Goal: Task Accomplishment & Management: Complete application form

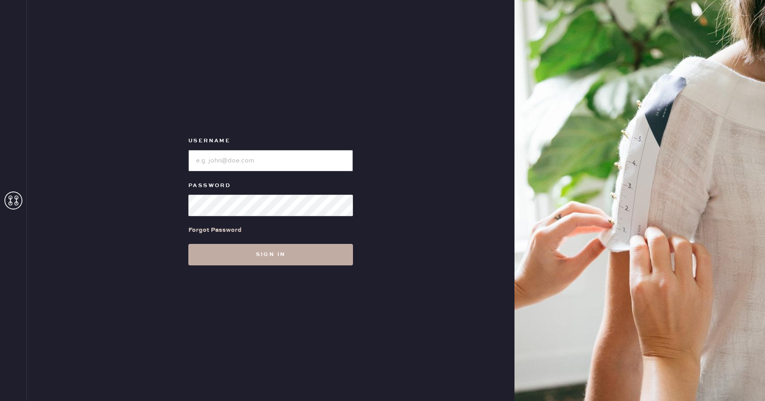
type input "reformationcherrycreek"
click at [284, 251] on button "Sign in" at bounding box center [270, 254] width 165 height 21
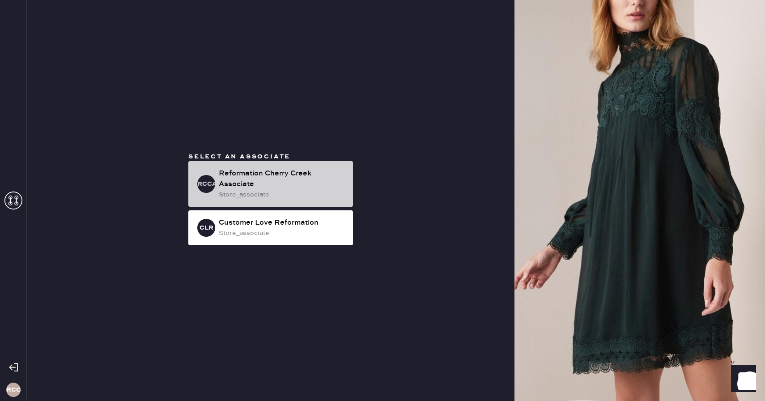
click at [272, 182] on div "Reformation Cherry Creek Associate" at bounding box center [282, 178] width 127 height 21
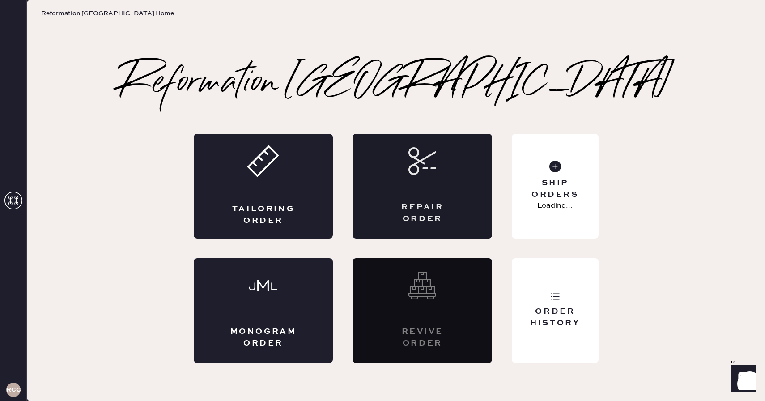
click at [425, 180] on div "Repair Order" at bounding box center [422, 186] width 140 height 105
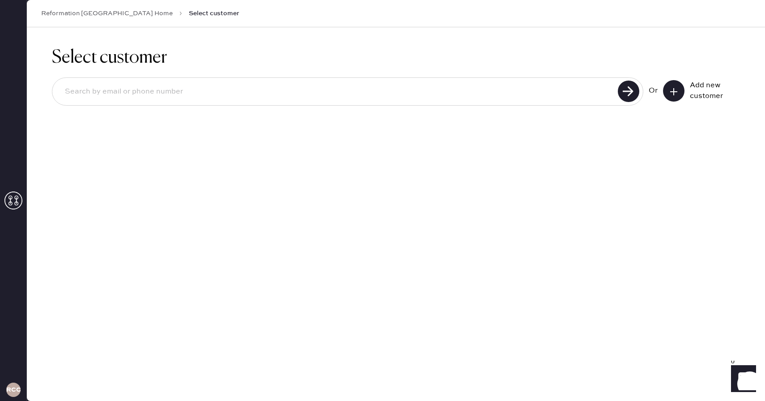
click at [672, 93] on icon at bounding box center [673, 91] width 9 height 9
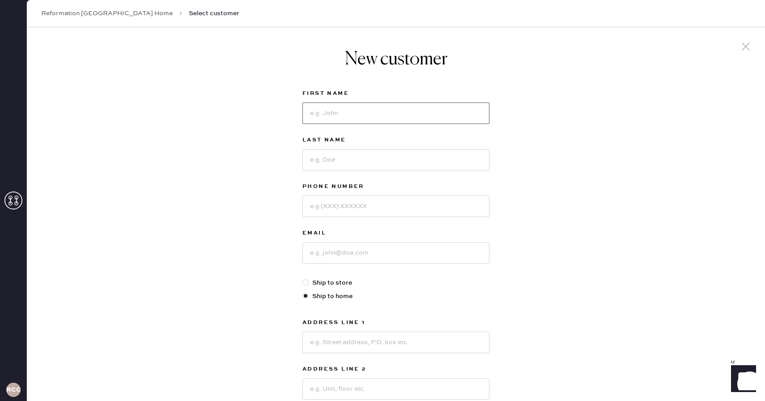
click at [336, 107] on input at bounding box center [395, 112] width 187 height 21
type input "[PERSON_NAME]"
type input "7024815623"
click at [347, 253] on input at bounding box center [395, 252] width 187 height 21
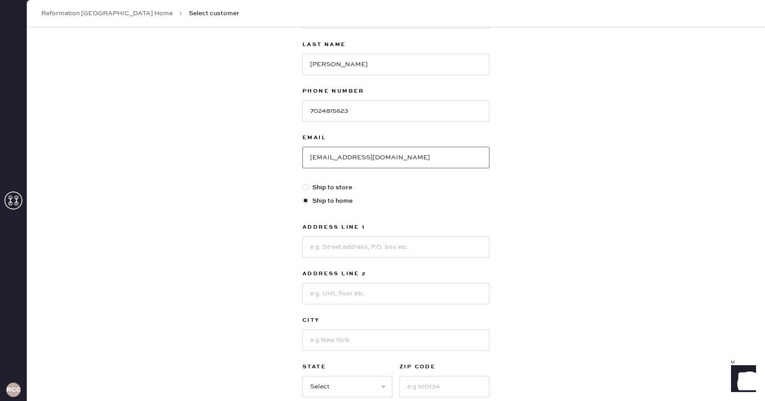
scroll to position [99, 0]
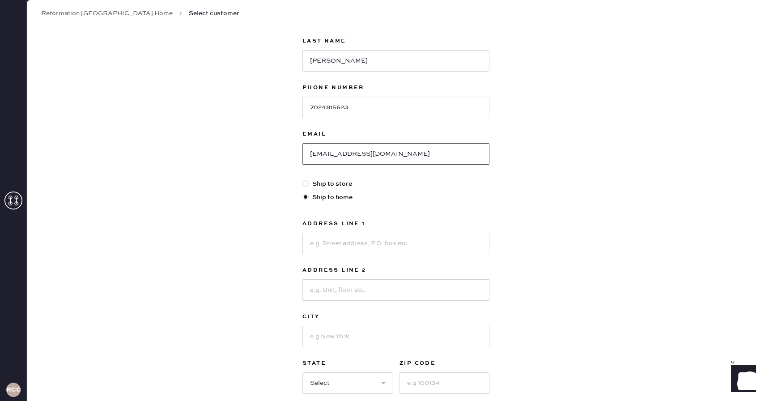
type input "[EMAIL_ADDRESS][DOMAIN_NAME]"
click at [372, 251] on input at bounding box center [395, 243] width 187 height 21
type input "[STREET_ADDRESS]"
click at [318, 336] on input at bounding box center [395, 336] width 187 height 21
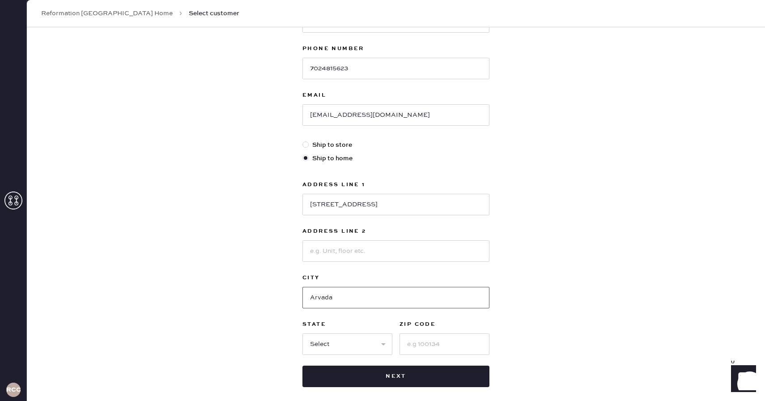
type input "Arvada"
click at [417, 340] on input at bounding box center [444, 343] width 90 height 21
type input "80004"
click at [334, 338] on select "Select AK AL AR AZ CA CO CT [GEOGRAPHIC_DATA] DE FL [GEOGRAPHIC_DATA] HI [GEOGR…" at bounding box center [347, 343] width 90 height 21
select select "CO"
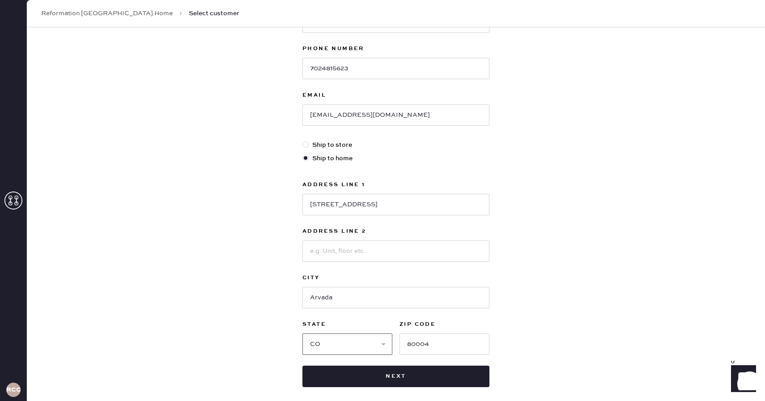
click at [302, 333] on select "Select AK AL AR AZ CA CO CT [GEOGRAPHIC_DATA] DE FL [GEOGRAPHIC_DATA] HI [GEOGR…" at bounding box center [347, 343] width 90 height 21
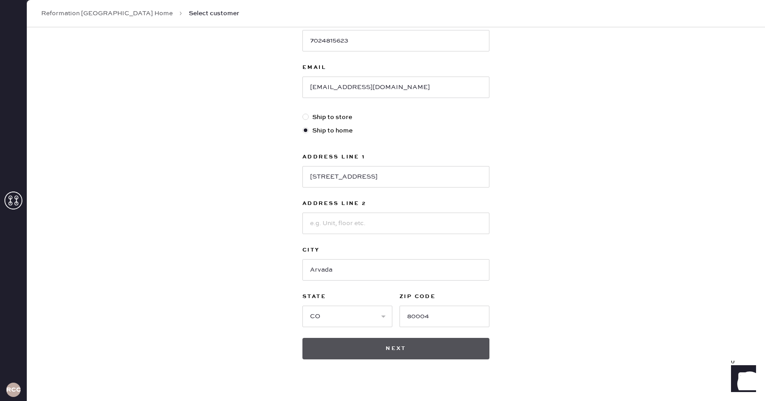
click at [377, 346] on button "Next" at bounding box center [395, 348] width 187 height 21
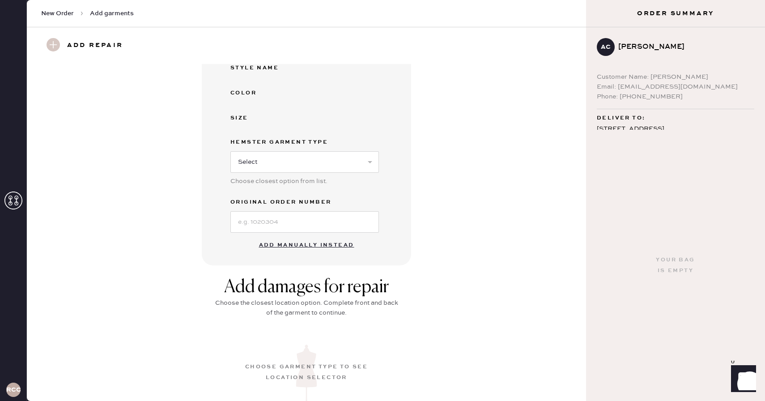
scroll to position [210, 0]
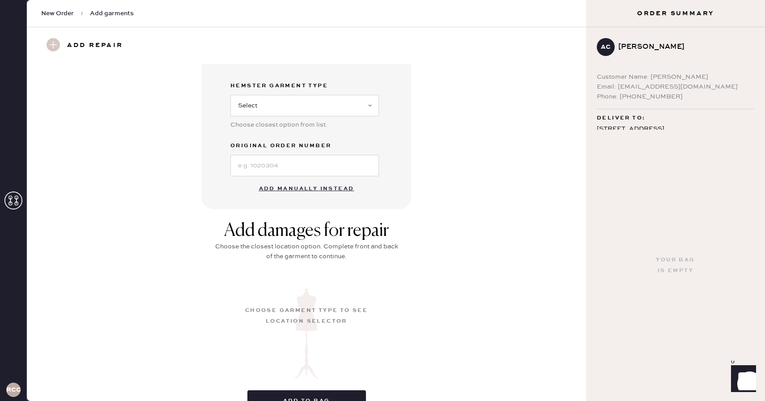
click at [306, 186] on button "Add manually instead" at bounding box center [307, 189] width 106 height 18
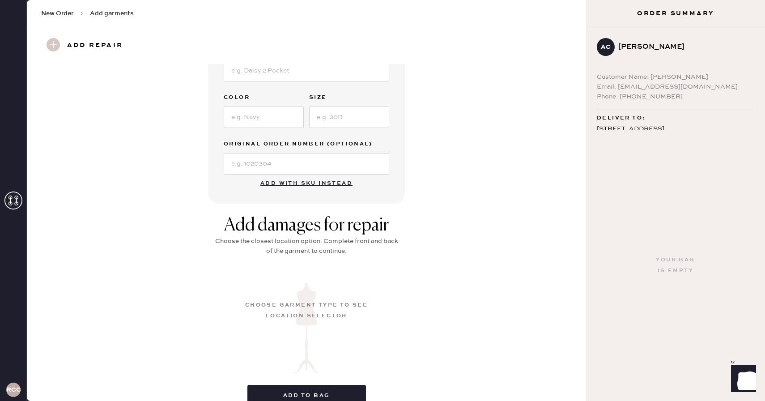
click at [296, 182] on button "Add with SKU instead" at bounding box center [306, 183] width 103 height 18
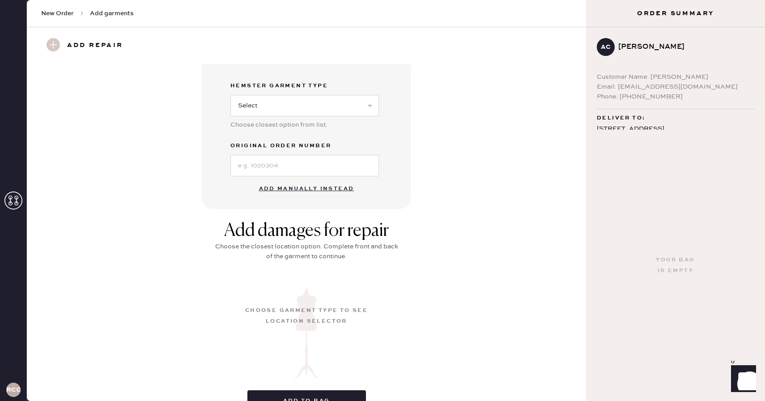
scroll to position [199, 0]
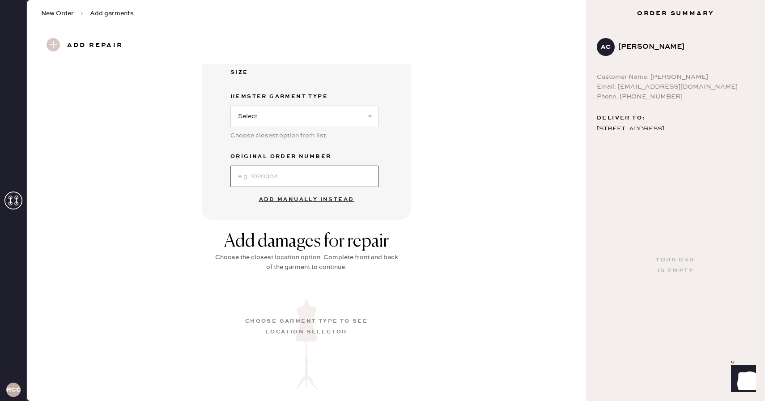
click at [275, 176] on input at bounding box center [304, 175] width 148 height 21
type input "S21186697"
click at [283, 110] on select "Select Basic Skirt Jeans Leggings Pants Shorts Basic Sleeved Dress Basic Sleeve…" at bounding box center [304, 116] width 148 height 21
select select "15"
click at [230, 106] on select "Select Basic Skirt Jeans Leggings Pants Shorts Basic Sleeved Dress Basic Sleeve…" at bounding box center [304, 116] width 148 height 21
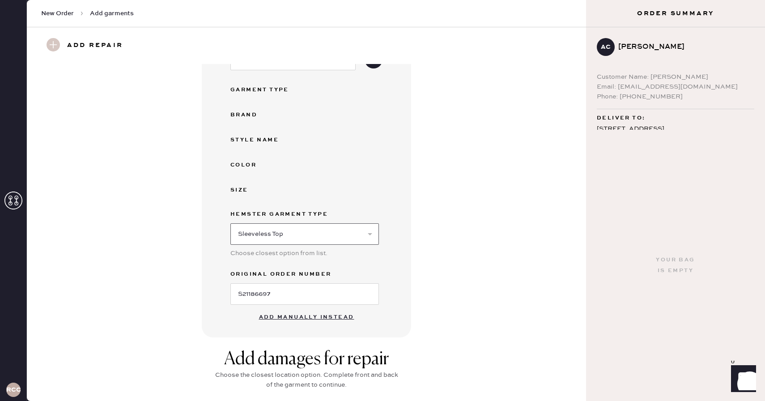
scroll to position [0, 0]
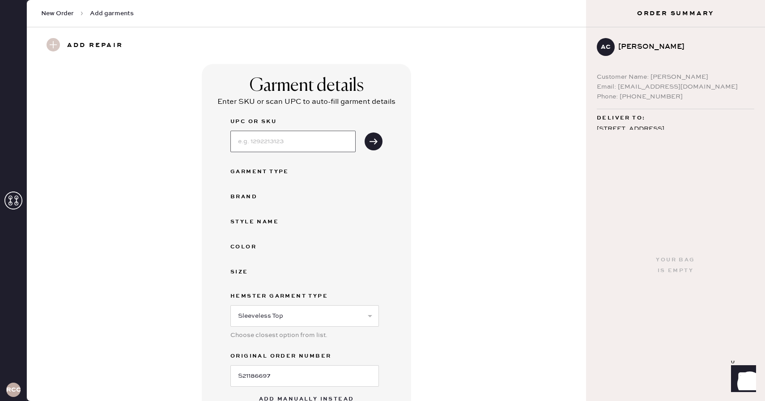
click at [294, 144] on input at bounding box center [292, 141] width 125 height 21
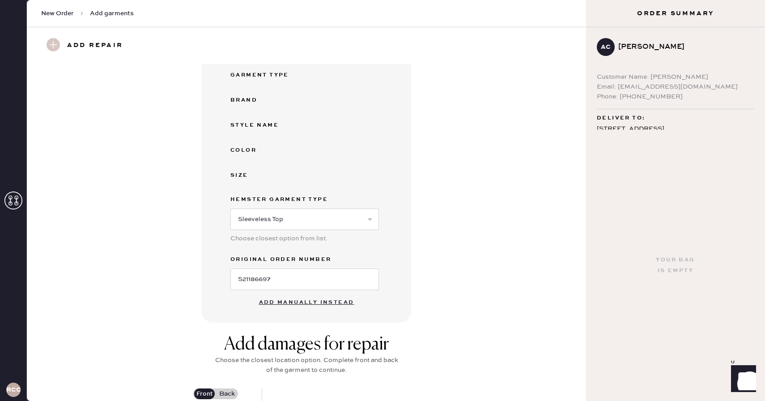
scroll to position [135, 0]
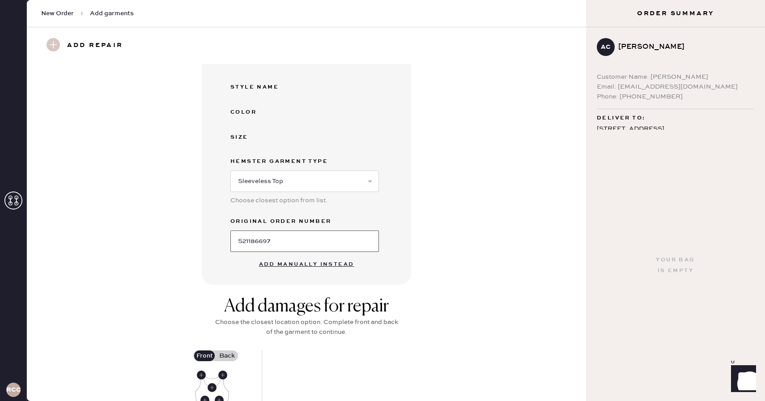
drag, startPoint x: 289, startPoint y: 247, endPoint x: 235, endPoint y: 242, distance: 54.3
click at [235, 242] on input "S21186697" at bounding box center [304, 240] width 148 height 21
click at [320, 262] on button "Add manually instead" at bounding box center [307, 264] width 106 height 18
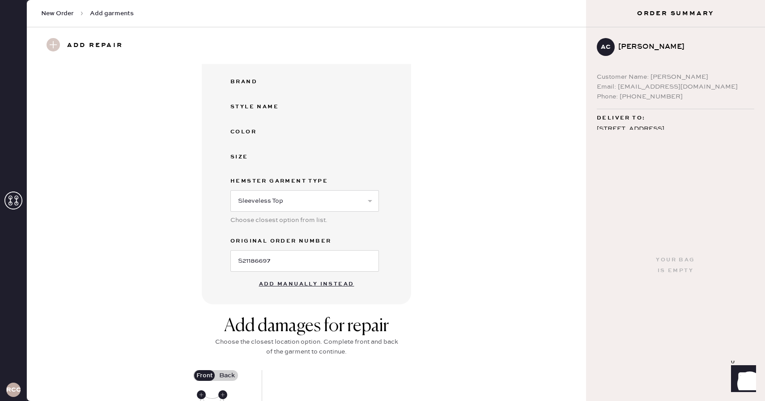
select select "15"
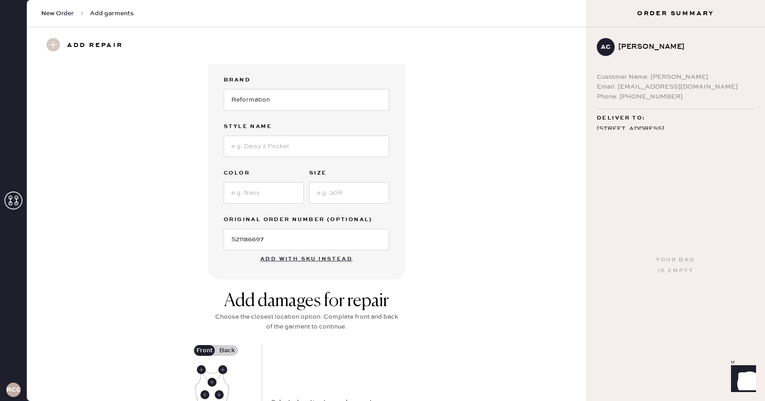
scroll to position [0, 0]
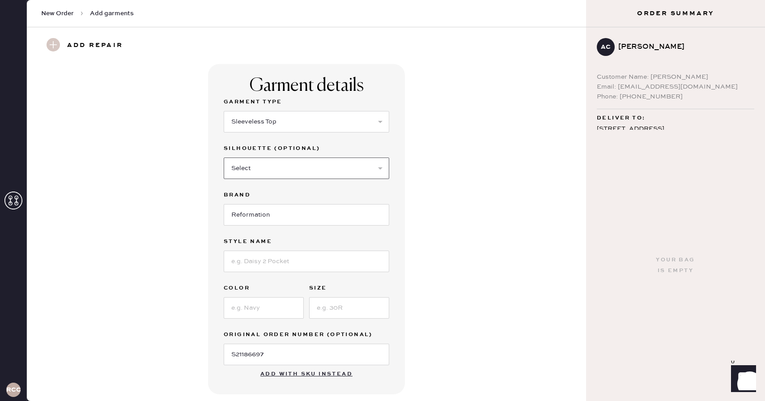
click at [268, 169] on select "Select Crop top Full Length Other" at bounding box center [306, 167] width 165 height 21
select select "70"
click at [224, 157] on select "Select Crop top Full Length Other" at bounding box center [306, 167] width 165 height 21
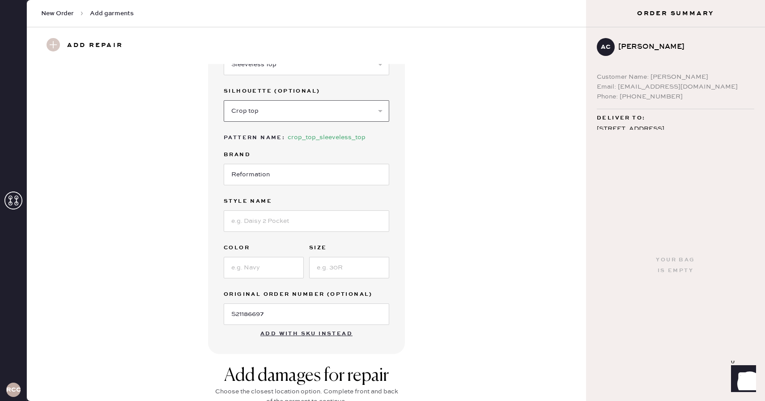
scroll to position [58, 0]
click at [261, 223] on input at bounding box center [306, 219] width 165 height 21
type input "[PERSON_NAME] Sweater Tank"
type input "Fior Di Latte"
type input "S"
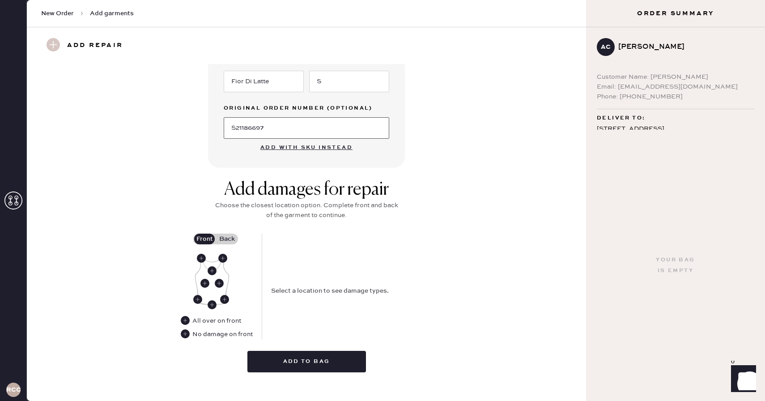
scroll to position [244, 0]
click at [211, 305] on use at bounding box center [211, 304] width 9 height 9
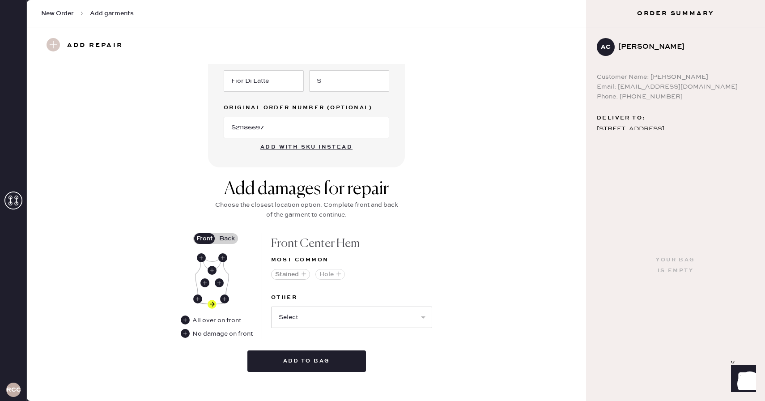
click at [332, 271] on button "Hole" at bounding box center [330, 274] width 30 height 11
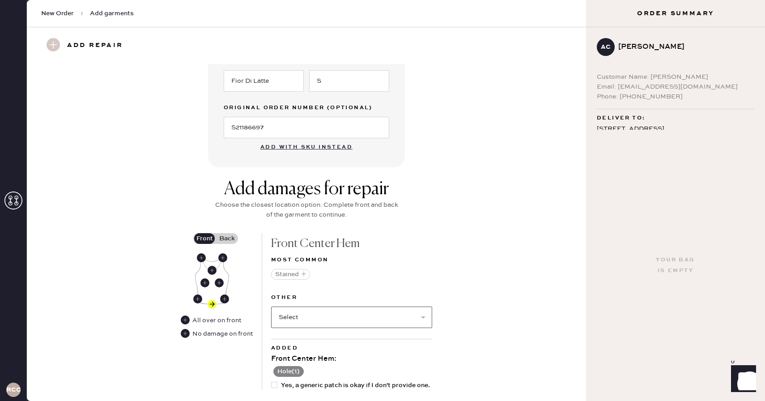
click at [314, 319] on select "Select Broken / Ripped Hem Broken Beads Broken Belt Loop Broken Button Broken C…" at bounding box center [351, 316] width 161 height 21
select select "1503"
click at [271, 306] on select "Select Broken / Ripped Hem Broken Beads Broken Belt Loop Broken Button Broken C…" at bounding box center [351, 316] width 161 height 21
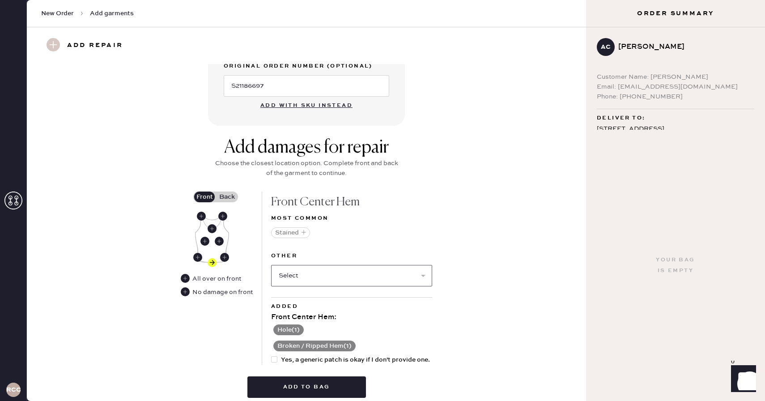
scroll to position [321, 0]
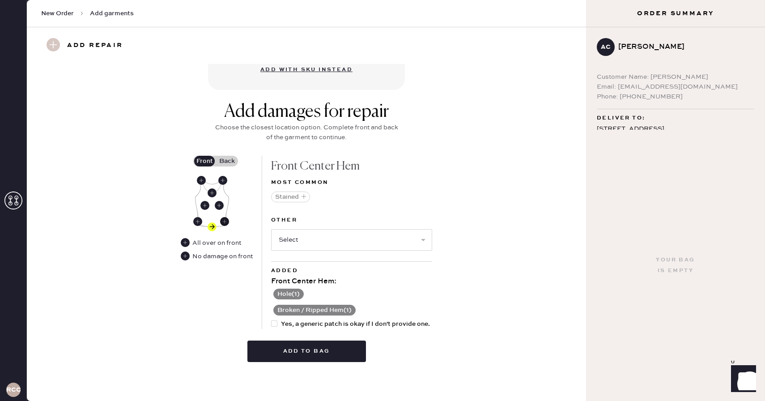
click at [224, 221] on use at bounding box center [224, 221] width 9 height 9
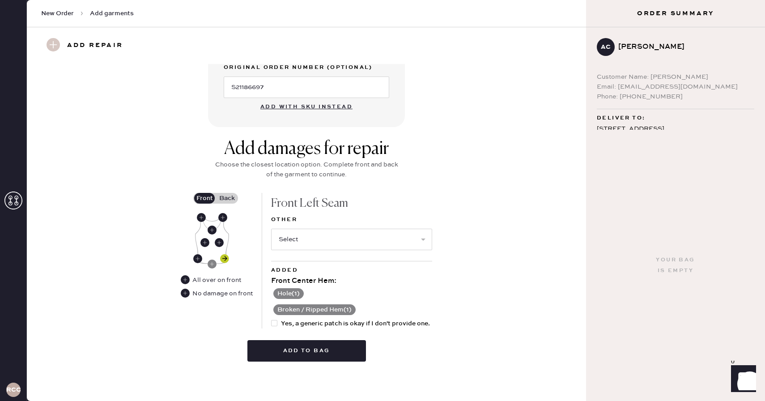
scroll to position [283, 0]
click at [281, 238] on select "Select Broken / Ripped Hem Broken Beads Broken Belt Loop Broken Button Broken C…" at bounding box center [351, 239] width 161 height 21
select select "1503"
click at [271, 229] on select "Select Broken / Ripped Hem Broken Beads Broken Belt Loop Broken Button Broken C…" at bounding box center [351, 239] width 161 height 21
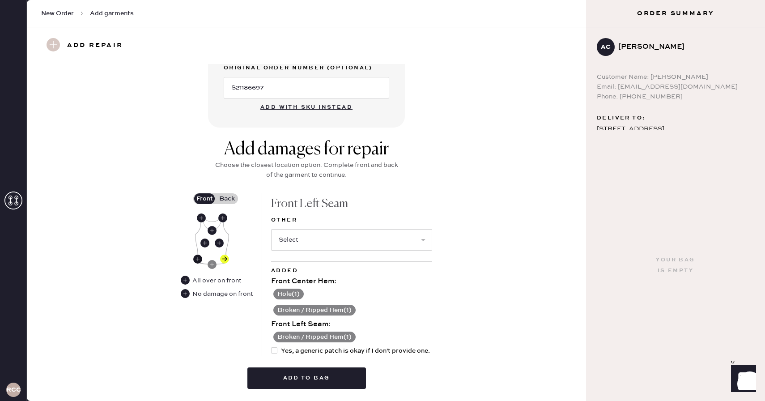
click at [197, 260] on use at bounding box center [197, 258] width 9 height 9
click at [324, 237] on select "Select Broken / Ripped Hem Broken Beads Broken Belt Loop Broken Button Broken C…" at bounding box center [351, 239] width 161 height 21
select select "1503"
click at [271, 229] on select "Select Broken / Ripped Hem Broken Beads Broken Belt Loop Broken Button Broken C…" at bounding box center [351, 239] width 161 height 21
select select
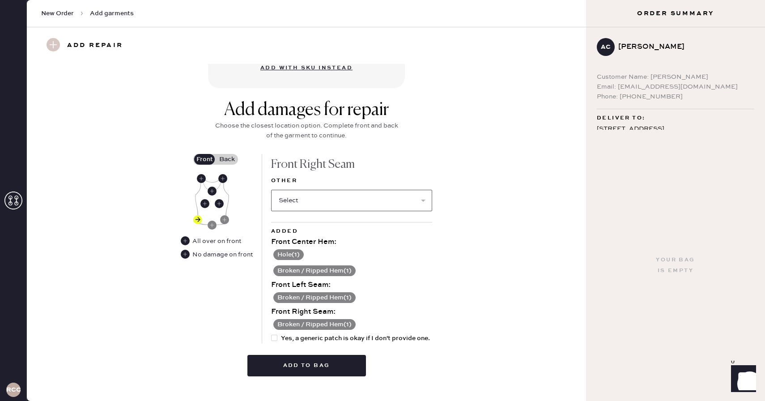
scroll to position [337, 0]
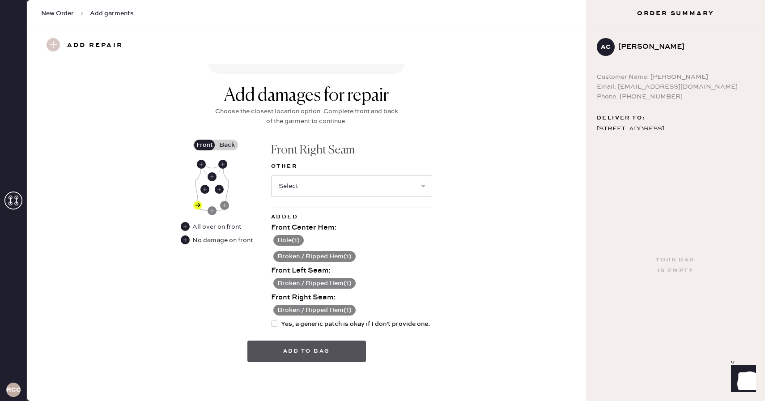
click at [299, 352] on button "Add to bag" at bounding box center [306, 350] width 118 height 21
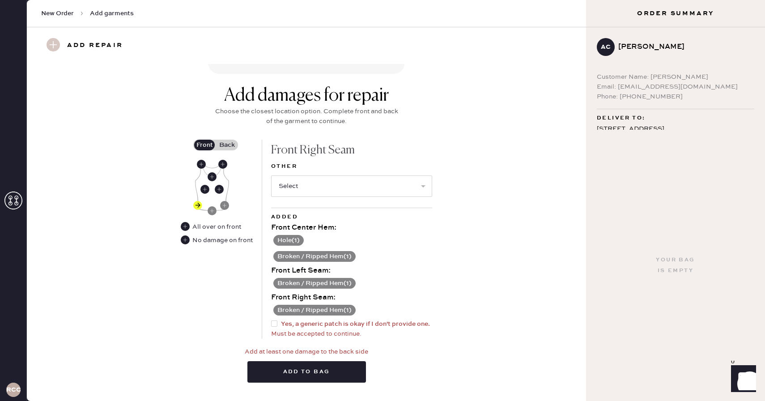
click at [230, 141] on label "Back" at bounding box center [227, 145] width 22 height 11
click at [227, 145] on input "Back" at bounding box center [227, 145] width 0 height 0
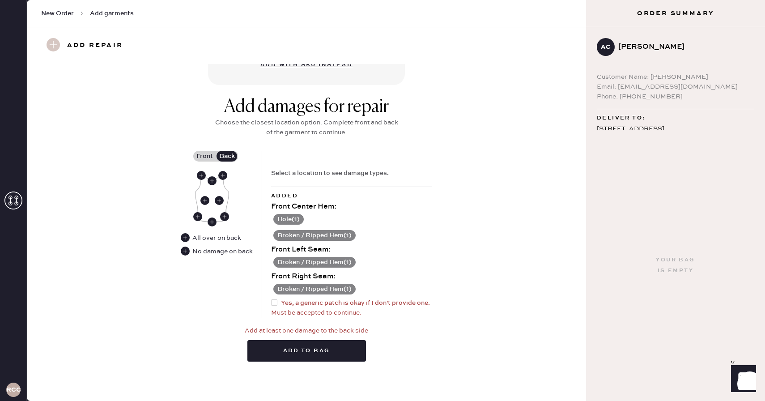
scroll to position [326, 0]
click at [223, 216] on use at bounding box center [224, 216] width 9 height 9
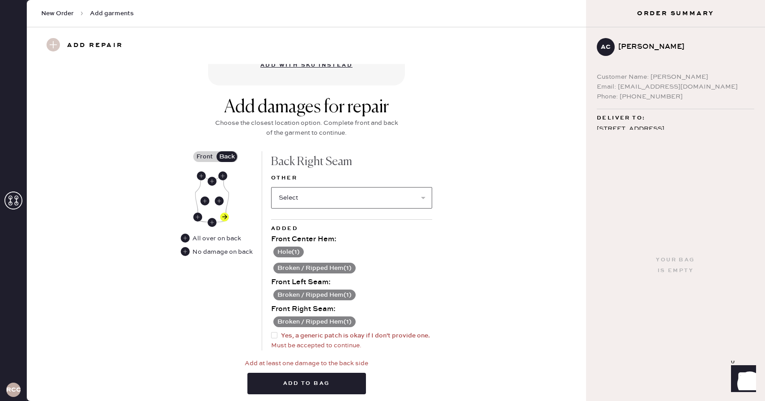
click at [317, 194] on select "Select Broken / Ripped Hem Broken Beads Broken Belt Loop Broken Button Broken C…" at bounding box center [351, 197] width 161 height 21
select select "1503"
click at [271, 187] on select "Select Broken / Ripped Hem Broken Beads Broken Belt Loop Broken Button Broken C…" at bounding box center [351, 197] width 161 height 21
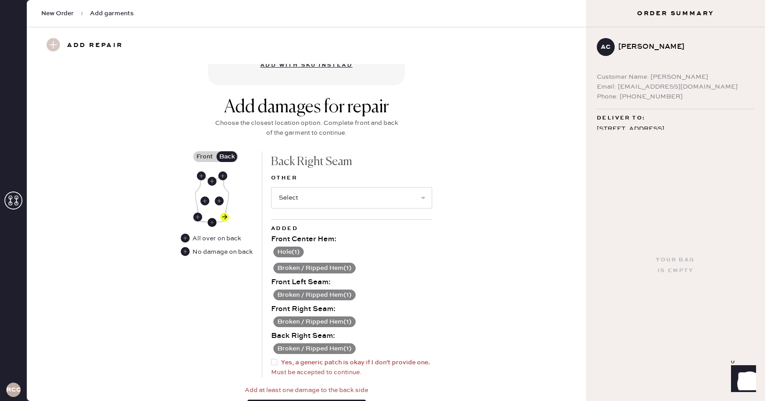
click at [211, 222] on use at bounding box center [211, 222] width 9 height 9
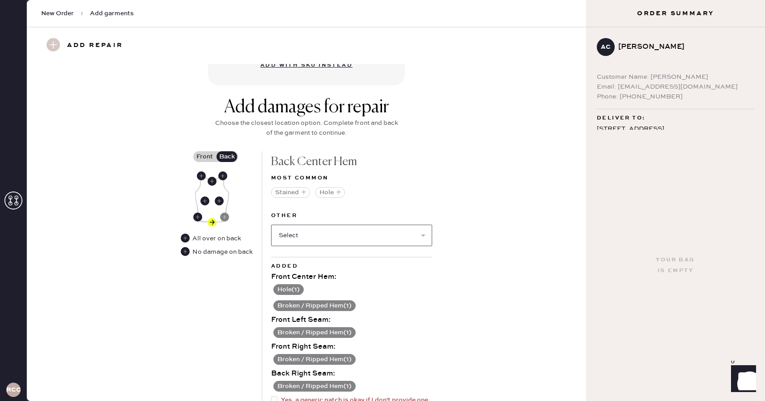
click at [310, 231] on select "Select Broken / Ripped Hem Broken Beads Broken Belt Loop Broken Button Broken C…" at bounding box center [351, 234] width 161 height 21
select select "1503"
click at [271, 224] on select "Select Broken / Ripped Hem Broken Beads Broken Belt Loop Broken Button Broken C…" at bounding box center [351, 234] width 161 height 21
click at [197, 216] on use at bounding box center [197, 216] width 9 height 9
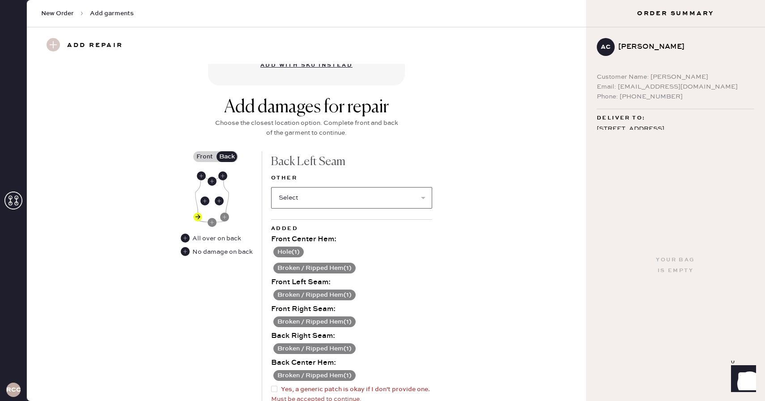
click at [315, 197] on select "Select Broken / Ripped Hem Broken Beads Broken Belt Loop Broken Button Broken C…" at bounding box center [351, 197] width 161 height 21
select select "1503"
click at [271, 187] on select "Select Broken / Ripped Hem Broken Beads Broken Belt Loop Broken Button Broken C…" at bounding box center [351, 197] width 161 height 21
select select
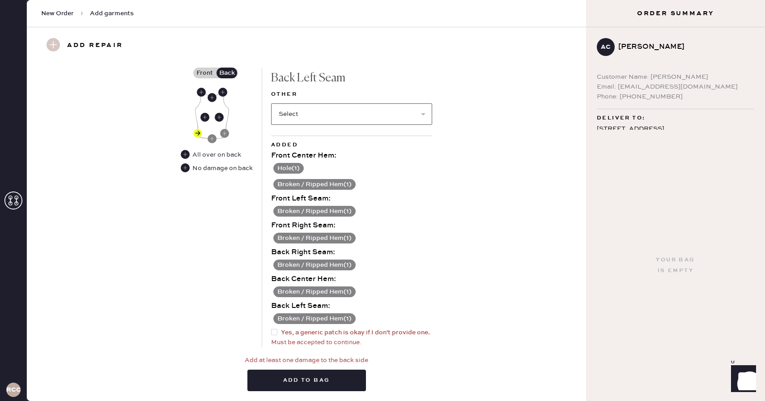
scroll to position [438, 0]
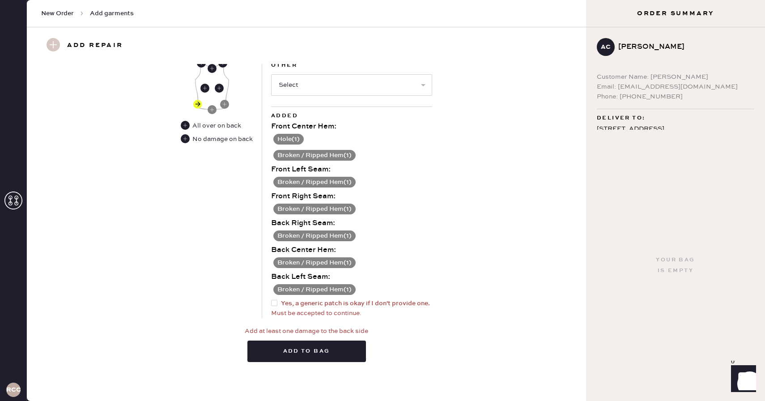
click at [279, 299] on div at bounding box center [276, 303] width 10 height 10
click at [271, 299] on input "Yes, a generic patch is okay if I don't provide one." at bounding box center [271, 298] width 0 height 0
checkbox input "true"
click at [291, 340] on button "Add to bag" at bounding box center [306, 350] width 118 height 21
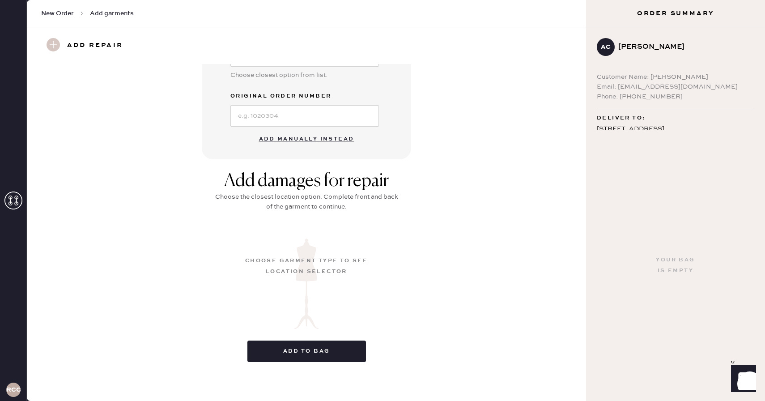
scroll to position [0, 0]
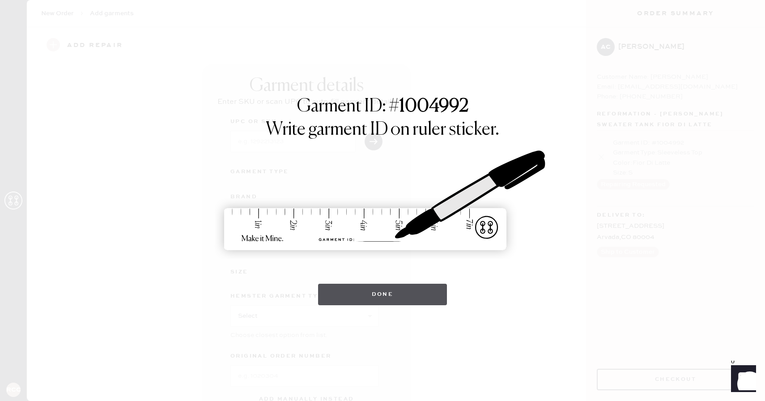
click at [380, 295] on button "Done" at bounding box center [382, 293] width 129 height 21
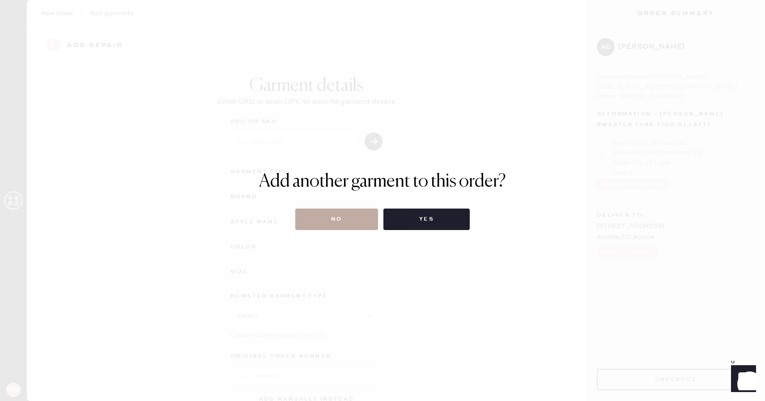
click at [352, 224] on button "No" at bounding box center [336, 218] width 83 height 21
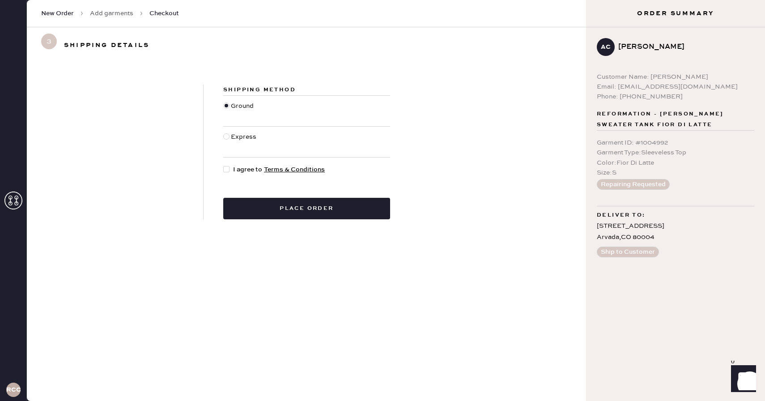
click at [226, 169] on div at bounding box center [226, 169] width 6 height 6
click at [224, 165] on input "I agree to Terms & Conditions" at bounding box center [223, 165] width 0 height 0
checkbox input "true"
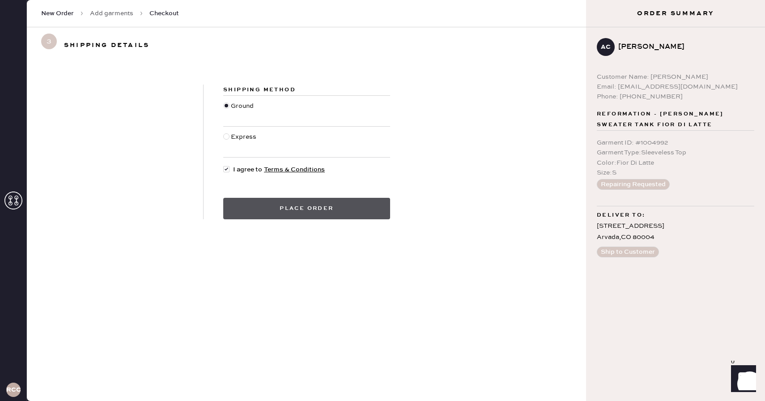
click at [250, 208] on button "Place order" at bounding box center [306, 208] width 167 height 21
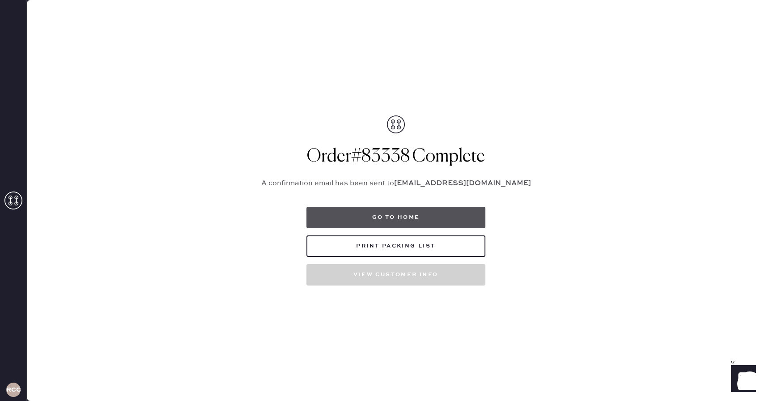
click at [452, 216] on button "Go to home" at bounding box center [395, 217] width 179 height 21
